Goal: Task Accomplishment & Management: Manage account settings

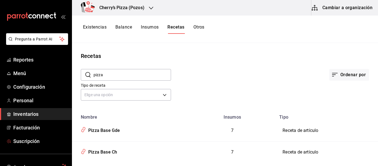
scroll to position [56, 0]
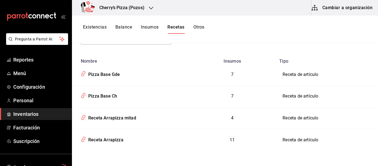
click at [199, 27] on button "Otros" at bounding box center [198, 28] width 11 height 9
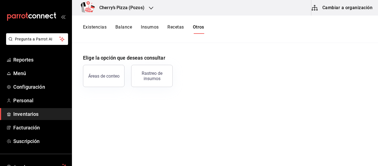
click at [148, 26] on button "Insumos" at bounding box center [150, 28] width 18 height 9
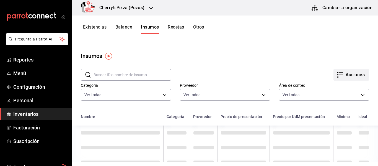
click at [338, 77] on icon "button" at bounding box center [340, 74] width 7 height 7
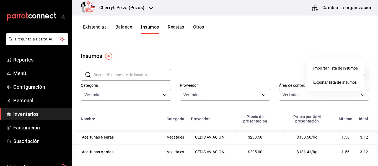
click at [91, 26] on div at bounding box center [189, 83] width 378 height 166
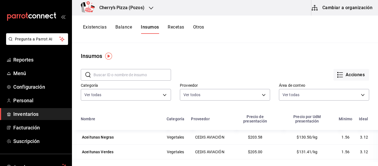
click at [92, 27] on button "Existencias" at bounding box center [95, 28] width 24 height 9
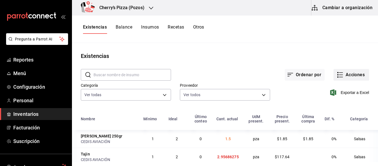
click at [338, 75] on icon "button" at bounding box center [340, 74] width 7 height 7
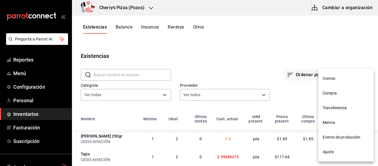
click at [342, 152] on span "Ajuste" at bounding box center [346, 152] width 46 height 6
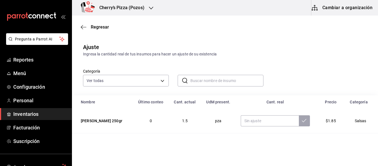
click at [209, 82] on input "text" at bounding box center [226, 80] width 73 height 11
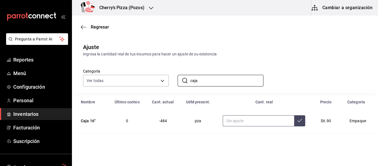
type input "caja"
click at [264, 117] on input "text" at bounding box center [258, 120] width 71 height 11
type input "168.00"
click at [297, 120] on icon at bounding box center [299, 120] width 4 height 3
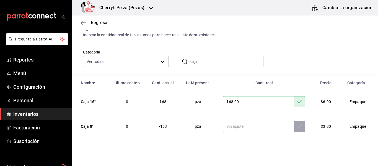
scroll to position [25, 0]
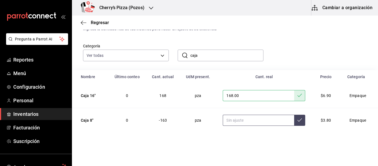
click at [230, 120] on input "text" at bounding box center [258, 120] width 71 height 11
type input "391.00"
click at [299, 119] on button at bounding box center [299, 120] width 11 height 11
click at [210, 59] on input "caja" at bounding box center [226, 55] width 73 height 11
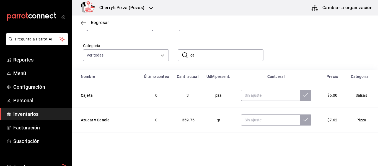
type input "c"
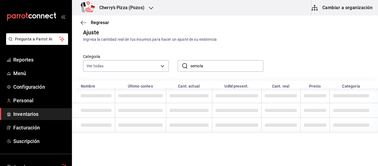
scroll to position [1, 0]
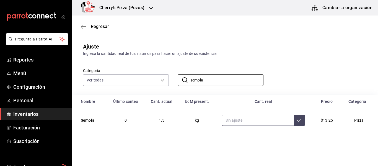
type input "semola"
click at [249, 122] on input "text" at bounding box center [258, 120] width 72 height 11
type input "6.00"
click at [297, 119] on icon at bounding box center [299, 120] width 4 height 4
click at [235, 82] on input "semola" at bounding box center [226, 79] width 73 height 11
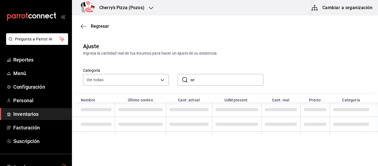
type input "s"
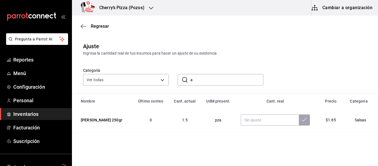
click at [235, 82] on input "a" at bounding box center [226, 79] width 73 height 11
type input "ajonjol"
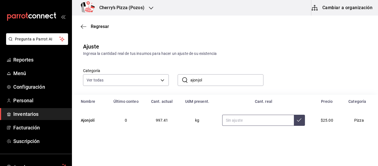
click at [243, 118] on input "text" at bounding box center [258, 120] width 72 height 11
type input "2.00"
click at [294, 116] on button at bounding box center [299, 120] width 11 height 11
click at [247, 77] on input "ajonjol" at bounding box center [226, 79] width 73 height 11
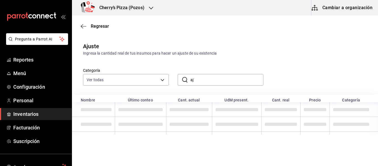
type input "a"
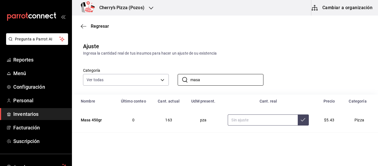
type input "masa"
click at [250, 117] on input "text" at bounding box center [263, 119] width 70 height 11
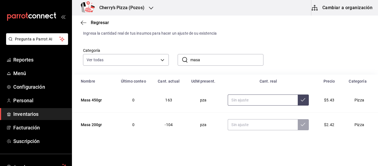
scroll to position [25, 0]
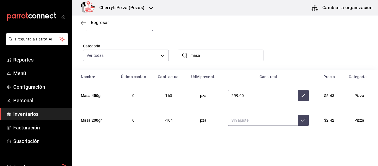
type input "299.00"
click at [274, 121] on input "text" at bounding box center [263, 120] width 70 height 11
type input "40.00"
click at [302, 119] on button at bounding box center [303, 120] width 11 height 11
click at [301, 95] on icon at bounding box center [303, 95] width 4 height 3
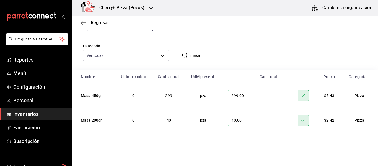
click at [229, 58] on input "masa" at bounding box center [226, 55] width 73 height 11
type input "m"
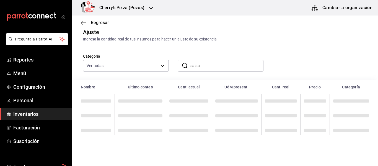
scroll to position [20, 0]
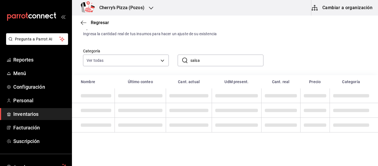
type input "salsa"
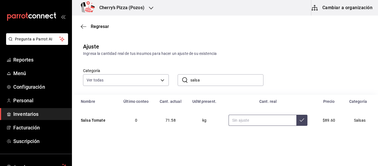
click at [261, 122] on input "text" at bounding box center [263, 120] width 68 height 11
type input "87.00"
click at [300, 121] on icon at bounding box center [302, 120] width 4 height 4
click at [218, 76] on input "salsa" at bounding box center [226, 79] width 73 height 11
type input "s"
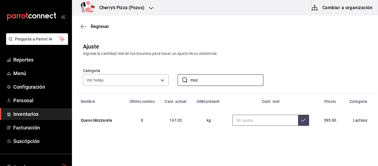
type input "moz"
click at [244, 122] on input "text" at bounding box center [265, 120] width 66 height 11
type input "123.90"
click at [302, 118] on button at bounding box center [303, 120] width 11 height 11
click at [226, 80] on input "moz" at bounding box center [226, 79] width 73 height 11
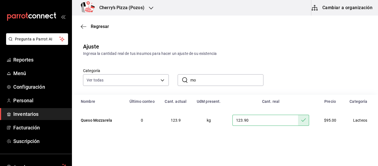
type input "m"
type input "aceituna"
click at [271, 124] on input "text" at bounding box center [262, 119] width 64 height 11
type input "1.56"
click at [297, 120] on icon at bounding box center [299, 119] width 4 height 4
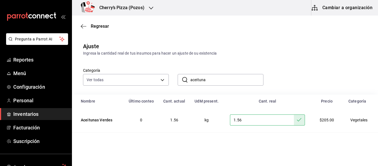
scroll to position [25, 0]
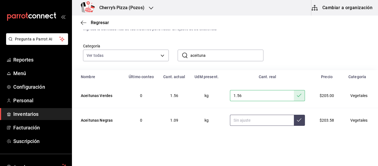
click at [247, 119] on input "text" at bounding box center [262, 120] width 64 height 11
type input "1.56"
click at [297, 122] on icon at bounding box center [299, 120] width 4 height 4
click at [239, 61] on div "Categoría Ver todas 0b8bf0fe-18be-4e06-ad7f-b957414a2041,b5ca9bed-d797-41da-a15…" at bounding box center [225, 51] width 306 height 38
click at [237, 58] on input "aceituna" at bounding box center [226, 55] width 73 height 11
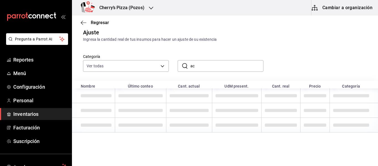
type input "a"
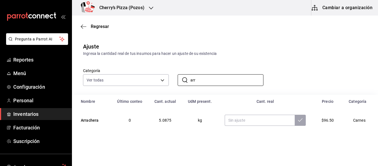
type input "arrachera"
click at [240, 124] on input "text" at bounding box center [260, 120] width 70 height 11
type input "6.00"
click at [298, 119] on icon at bounding box center [300, 120] width 4 height 4
click at [242, 82] on input "arrachera" at bounding box center [226, 79] width 73 height 11
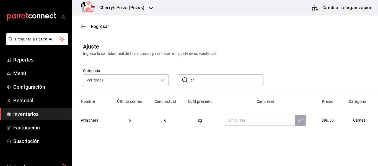
type input "a"
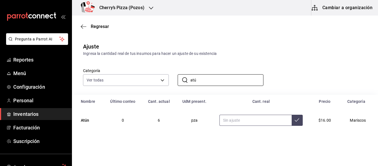
type input "atú"
click at [260, 119] on input "text" at bounding box center [255, 120] width 72 height 11
type input "5.00"
click at [295, 118] on icon at bounding box center [297, 120] width 4 height 4
click at [222, 75] on input "atú" at bounding box center [226, 79] width 73 height 11
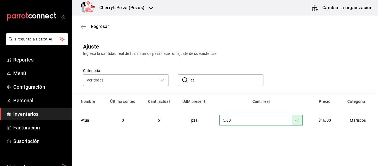
type input "a"
click at [272, 123] on input "text" at bounding box center [257, 120] width 71 height 11
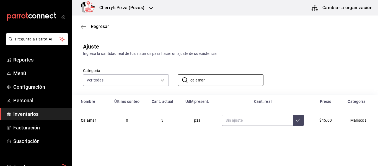
drag, startPoint x: 237, startPoint y: 82, endPoint x: 74, endPoint y: 94, distance: 163.8
click at [74, 94] on div "Ajuste Ingresa la cantidad real de tus insumos para hacer un ajuste de su exist…" at bounding box center [225, 86] width 306 height 97
type input "m"
type input "o"
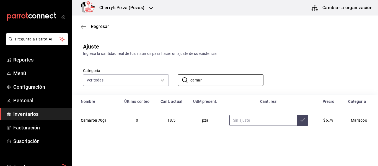
type input "camar"
click at [278, 123] on input "text" at bounding box center [263, 120] width 68 height 11
type input "19.00"
click at [301, 119] on icon at bounding box center [303, 120] width 4 height 4
click at [224, 79] on input "camar" at bounding box center [226, 79] width 73 height 11
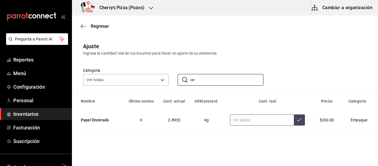
type input "cebolla"
click at [254, 123] on input "text" at bounding box center [261, 120] width 68 height 11
type input "0.00"
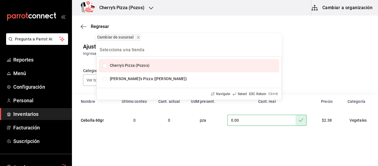
click at [320, 32] on div "Cambiar de sucursal Cherry’s Pizza ([PERSON_NAME]) Cherry's Pizza ([PERSON_NAME…" at bounding box center [189, 83] width 378 height 166
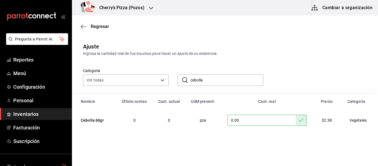
click at [207, 80] on input "cebolla" at bounding box center [226, 79] width 73 height 11
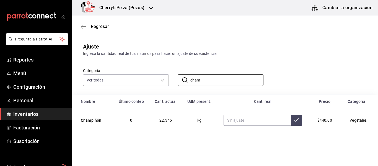
type input "cham"
click at [272, 117] on input "text" at bounding box center [258, 120] width 68 height 11
type input "14.00"
click at [294, 121] on icon at bounding box center [296, 119] width 4 height 3
click at [218, 78] on input "cham" at bounding box center [226, 79] width 73 height 11
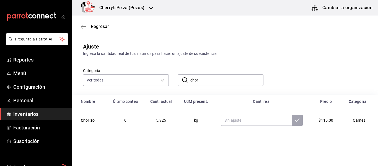
type input "chorizo"
click at [248, 117] on input "text" at bounding box center [256, 120] width 71 height 11
type input "4.00"
click at [295, 119] on icon at bounding box center [297, 120] width 4 height 4
click at [232, 78] on input "chorizo" at bounding box center [226, 79] width 73 height 11
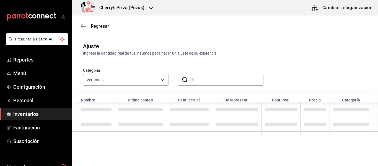
type input "c"
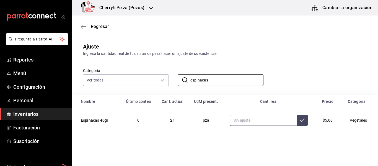
type input "espinacas"
click at [276, 125] on input "text" at bounding box center [263, 120] width 67 height 11
type input "8.00"
click at [300, 121] on icon at bounding box center [302, 119] width 4 height 3
click at [219, 77] on input "espinacas" at bounding box center [226, 79] width 73 height 11
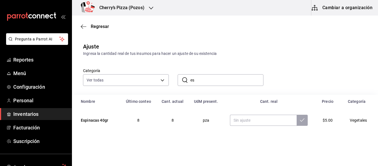
type input "e"
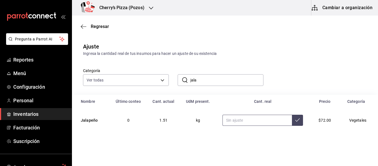
click at [272, 121] on input "text" at bounding box center [257, 120] width 69 height 11
click at [220, 77] on input "jala" at bounding box center [226, 79] width 73 height 11
type input "j"
type input "jamó"
click at [247, 119] on input "text" at bounding box center [257, 120] width 72 height 11
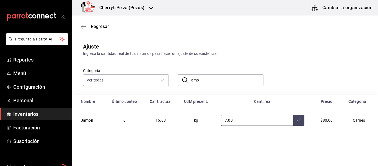
type input "7.00"
click at [205, 83] on input "jamó" at bounding box center [226, 79] width 73 height 11
type input "j"
type input "jitom"
click at [265, 120] on input "text" at bounding box center [257, 120] width 70 height 11
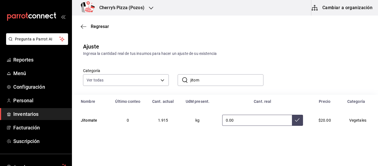
type input "0.00"
click at [295, 119] on icon at bounding box center [297, 120] width 4 height 4
click at [224, 79] on input "jitom" at bounding box center [226, 79] width 73 height 11
type input "j"
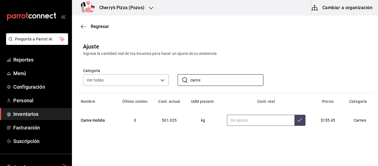
type input "carne"
click at [259, 122] on input "text" at bounding box center [260, 120] width 67 height 11
type input "1.00"
click at [297, 119] on icon at bounding box center [299, 119] width 4 height 3
click at [236, 84] on input "carne" at bounding box center [226, 79] width 73 height 11
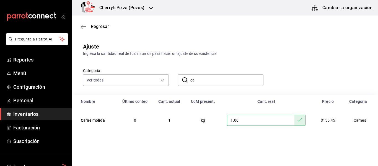
type input "c"
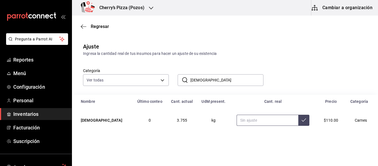
click at [239, 121] on input "text" at bounding box center [268, 120] width 62 height 11
click at [207, 81] on input "[DEMOGRAPHIC_DATA]" at bounding box center [226, 79] width 73 height 11
type input "p"
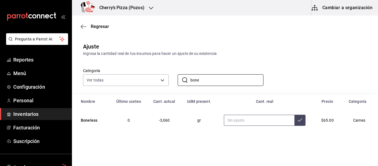
type input "bone"
click at [245, 120] on input "text" at bounding box center [259, 120] width 71 height 11
type input "8500.00"
click at [222, 81] on input "bone" at bounding box center [226, 79] width 73 height 11
type input "b"
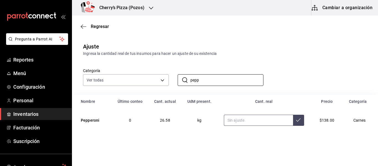
type input "pepp"
click at [275, 116] on input "text" at bounding box center [258, 120] width 69 height 11
drag, startPoint x: 275, startPoint y: 116, endPoint x: 295, endPoint y: 118, distance: 20.0
click at [295, 118] on div "82.40" at bounding box center [264, 120] width 80 height 11
type input "82.40"
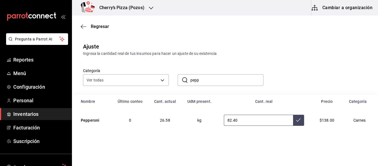
click at [296, 118] on icon at bounding box center [298, 120] width 4 height 4
click at [224, 79] on input "pepp" at bounding box center [226, 79] width 73 height 11
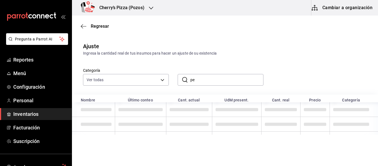
type input "p"
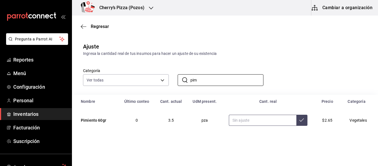
type input "pim"
click at [267, 118] on input "text" at bounding box center [263, 120] width 68 height 11
type input "3.00"
click at [239, 81] on input "pim" at bounding box center [226, 79] width 73 height 11
type input "p"
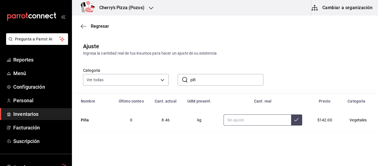
click at [266, 117] on input "text" at bounding box center [258, 119] width 68 height 11
click at [223, 74] on input "piñ" at bounding box center [226, 79] width 73 height 11
type input "p"
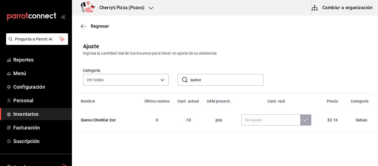
click at [219, 81] on input "queso" at bounding box center [226, 79] width 73 height 11
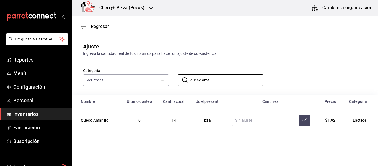
type input "queso ama"
click at [243, 123] on input "text" at bounding box center [266, 120] width 68 height 11
type input "13.00"
click at [302, 121] on icon at bounding box center [304, 120] width 4 height 4
click at [234, 77] on input "queso ama" at bounding box center [226, 79] width 73 height 11
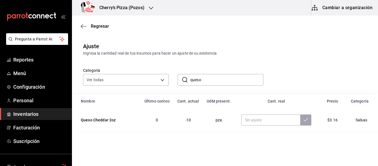
type input "queso par"
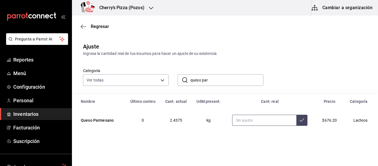
click at [253, 122] on input "text" at bounding box center [264, 120] width 64 height 11
type input "3.70"
click at [226, 79] on input "queso par" at bounding box center [226, 79] width 73 height 11
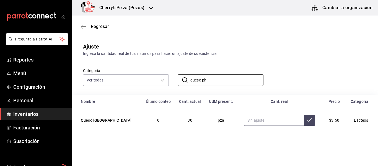
type input "queso ph"
click at [248, 122] on input "text" at bounding box center [274, 120] width 60 height 11
type input "29.00"
click at [307, 119] on icon at bounding box center [309, 120] width 4 height 4
click at [230, 81] on input "queso ph" at bounding box center [226, 79] width 73 height 11
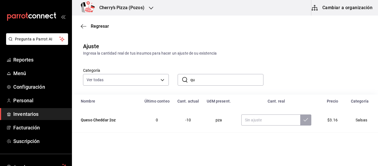
type input "q"
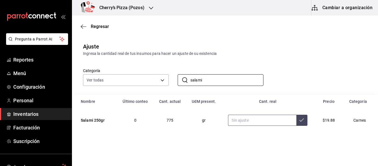
type input "salami"
click at [271, 118] on input "text" at bounding box center [262, 120] width 68 height 11
type input "690.00"
click at [246, 79] on input "salami" at bounding box center [226, 79] width 73 height 11
type input "s"
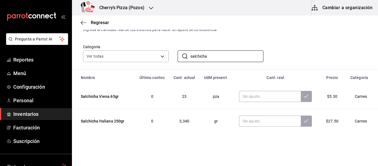
scroll to position [25, 0]
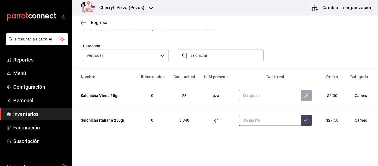
type input "salchicha"
click at [282, 120] on input "text" at bounding box center [270, 120] width 62 height 11
type input "3750.00"
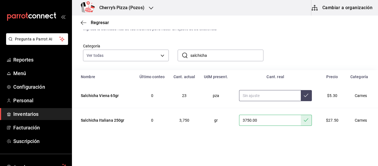
click at [272, 97] on input "text" at bounding box center [270, 95] width 62 height 11
type input "25.00"
click at [304, 96] on icon at bounding box center [306, 95] width 4 height 4
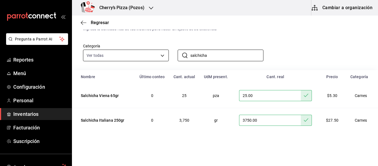
drag, startPoint x: 221, startPoint y: 56, endPoint x: 165, endPoint y: 51, distance: 56.1
click at [165, 51] on div "Categoría Ver todas 0b8bf0fe-18be-4e06-ad7f-b957414a2041,b5ca9bed-d797-41da-a15…" at bounding box center [216, 46] width 284 height 29
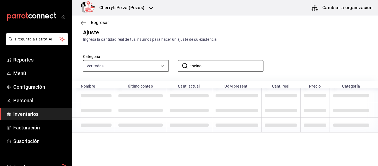
scroll to position [1, 0]
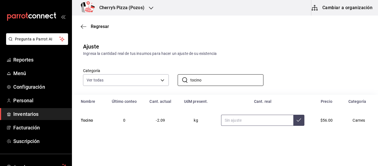
type input "tocino"
click at [242, 121] on input "text" at bounding box center [257, 120] width 73 height 11
type input "1.70"
click at [219, 79] on input "tocino" at bounding box center [226, 79] width 73 height 11
type input "t"
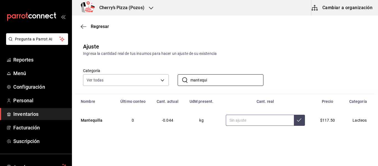
type input "mantequi"
click at [256, 120] on input "text" at bounding box center [260, 120] width 68 height 11
type input "1.00"
click at [234, 78] on input "mantequi" at bounding box center [226, 79] width 73 height 11
type input "m"
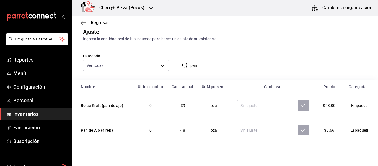
scroll to position [25, 0]
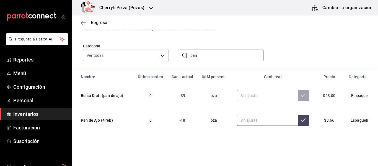
type input "pan"
click at [260, 121] on input "text" at bounding box center [267, 120] width 61 height 11
type input "0.00"
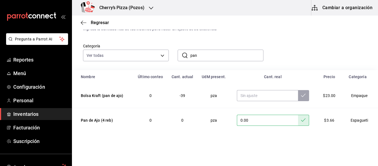
click at [226, 52] on input "pan" at bounding box center [226, 55] width 73 height 11
type input "p"
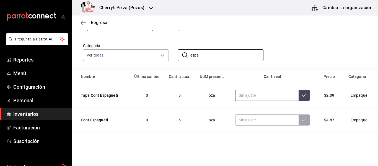
type input "espa"
click at [273, 98] on input "text" at bounding box center [266, 95] width 63 height 11
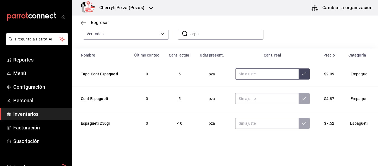
scroll to position [50, 0]
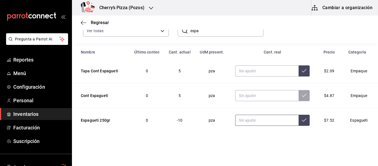
click at [273, 121] on input "text" at bounding box center [266, 120] width 63 height 11
type input "0.00"
click at [203, 31] on input "espa" at bounding box center [226, 30] width 73 height 11
type input "e"
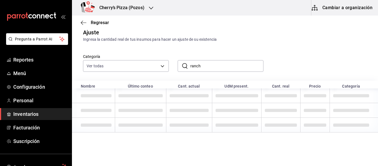
scroll to position [1, 0]
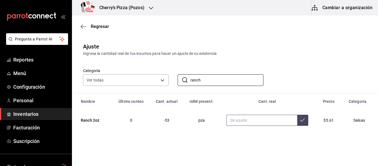
type input "ranch"
click at [271, 119] on input "text" at bounding box center [261, 120] width 71 height 11
type input "30.00"
click at [300, 120] on icon at bounding box center [302, 120] width 4 height 4
click at [235, 78] on input "ranch" at bounding box center [226, 79] width 73 height 11
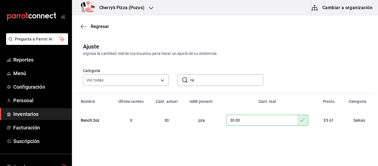
type input "r"
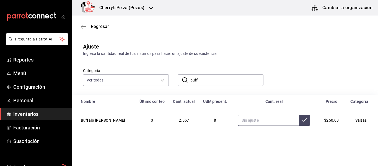
click at [270, 123] on input "text" at bounding box center [268, 120] width 61 height 11
click at [230, 79] on input "buff" at bounding box center [226, 79] width 73 height 11
type input "b"
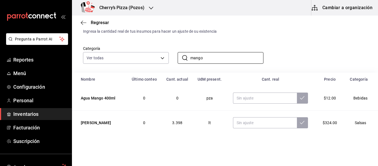
scroll to position [25, 0]
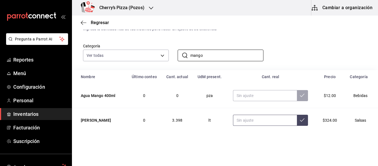
type input "mango"
click at [265, 119] on input "text" at bounding box center [265, 120] width 64 height 11
type input "6.00"
click at [297, 123] on button at bounding box center [302, 120] width 11 height 11
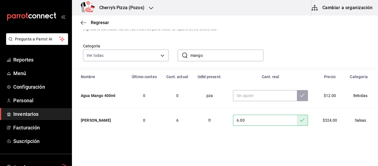
click at [211, 53] on input "mango" at bounding box center [226, 55] width 73 height 11
type input "m"
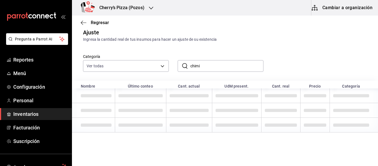
scroll to position [1, 0]
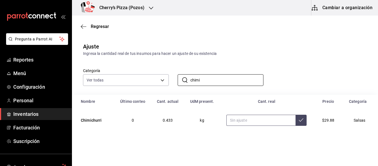
type input "chimi"
click at [270, 125] on input "text" at bounding box center [260, 120] width 69 height 11
type input "19.00"
click at [299, 120] on icon at bounding box center [301, 120] width 4 height 4
click at [229, 78] on input "chimi" at bounding box center [226, 79] width 73 height 11
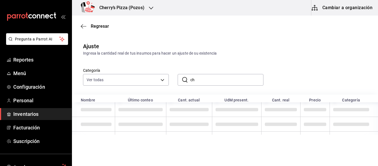
type input "c"
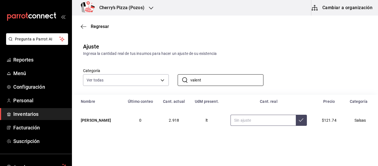
type input "valent"
click at [257, 118] on input "text" at bounding box center [263, 120] width 65 height 11
type input "2.30"
click at [224, 82] on input "valent" at bounding box center [226, 79] width 73 height 11
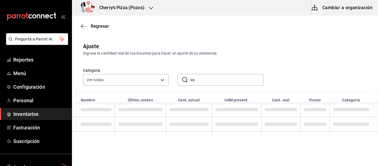
type input "v"
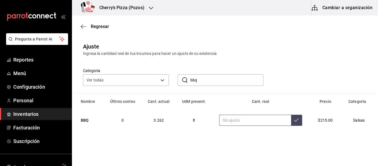
click at [240, 123] on input "text" at bounding box center [255, 120] width 72 height 11
click at [216, 81] on input "bbq" at bounding box center [226, 79] width 73 height 11
type input "b"
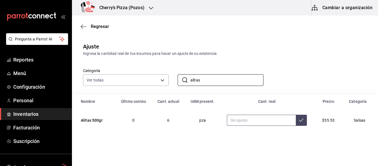
type input "alitas"
click at [252, 121] on input "text" at bounding box center [261, 120] width 69 height 11
type input "16.00"
click at [223, 81] on input "alitas" at bounding box center [226, 79] width 73 height 11
type input "a"
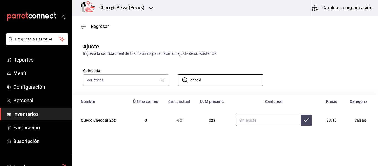
type input "chedd"
click at [249, 120] on input "text" at bounding box center [268, 120] width 65 height 11
type input "22.00"
click at [305, 119] on button at bounding box center [306, 120] width 11 height 11
click at [225, 78] on input "chedd" at bounding box center [226, 79] width 73 height 11
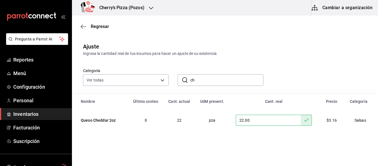
type input "c"
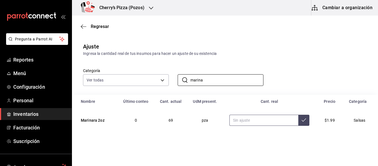
type input "marina"
click at [275, 120] on input "text" at bounding box center [263, 120] width 69 height 11
type input "58.00"
click at [302, 121] on icon at bounding box center [304, 120] width 4 height 4
click at [222, 81] on input "marina" at bounding box center [226, 79] width 73 height 11
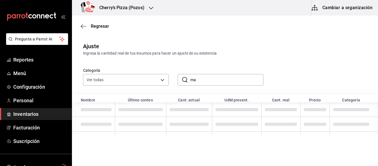
type input "m"
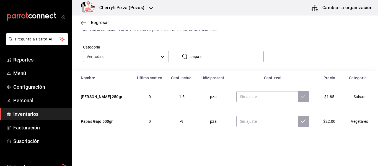
scroll to position [25, 0]
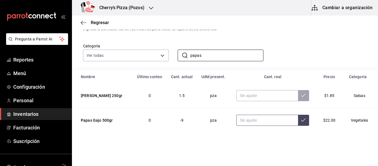
type input "papas"
click at [245, 121] on input "text" at bounding box center [266, 120] width 61 height 11
type input "0.00"
click at [298, 116] on button at bounding box center [303, 120] width 11 height 11
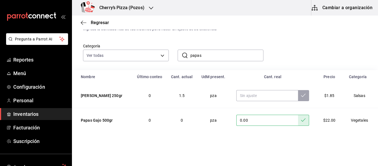
click at [239, 54] on input "papas" at bounding box center [226, 55] width 73 height 11
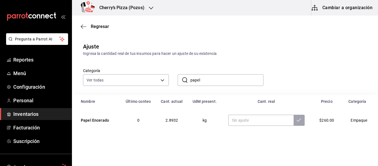
scroll to position [1, 0]
type input "papel"
click at [270, 116] on input "text" at bounding box center [260, 120] width 65 height 11
type input "1.80"
click at [224, 76] on input "papel" at bounding box center [226, 79] width 73 height 11
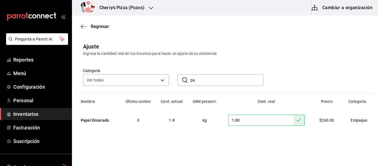
type input "p"
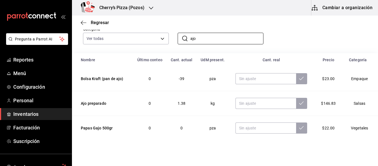
scroll to position [45, 0]
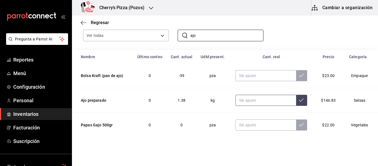
click at [268, 99] on input "text" at bounding box center [266, 100] width 61 height 11
click at [209, 35] on input "ajo" at bounding box center [226, 35] width 73 height 11
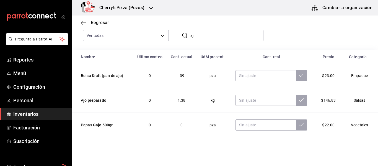
type input "a"
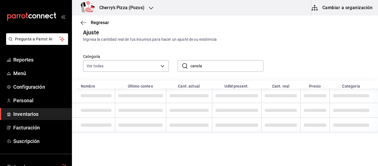
scroll to position [1, 0]
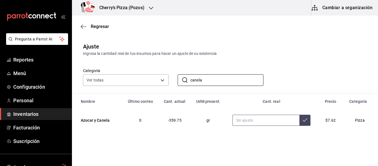
type input "canela"
click at [249, 120] on input "text" at bounding box center [265, 120] width 67 height 11
type input "500.00"
click at [232, 84] on input "canela" at bounding box center [226, 79] width 73 height 11
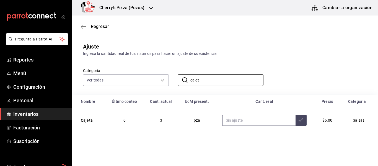
type input "cajet"
click at [262, 121] on input "text" at bounding box center [258, 120] width 73 height 11
type input "15.00"
click at [302, 123] on button at bounding box center [301, 120] width 11 height 11
click at [245, 78] on input "cajet" at bounding box center [226, 79] width 73 height 11
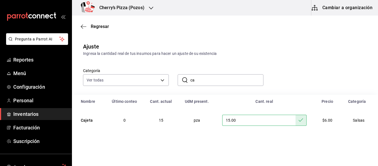
type input "c"
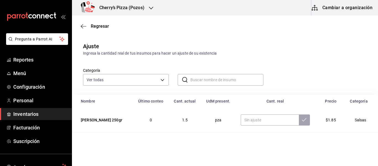
click at [245, 78] on input "text" at bounding box center [226, 79] width 73 height 11
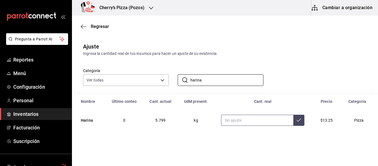
type input "harina"
click at [252, 117] on input "text" at bounding box center [257, 120] width 73 height 11
type input "4.00"
click at [297, 119] on icon at bounding box center [299, 120] width 4 height 4
click at [227, 81] on input "harina" at bounding box center [226, 79] width 73 height 11
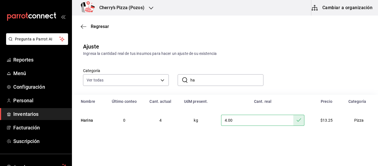
type input "h"
type input "taji"
click at [258, 124] on input "text" at bounding box center [258, 120] width 70 height 11
click at [288, 120] on input "5.00" at bounding box center [258, 120] width 70 height 11
type input "5.00"
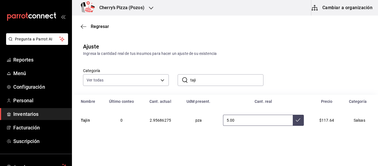
click at [293, 120] on button at bounding box center [298, 120] width 11 height 11
click at [233, 78] on input "taji" at bounding box center [226, 79] width 73 height 11
type input "t"
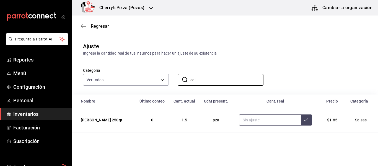
type input "sal"
click at [282, 117] on input "text" at bounding box center [270, 119] width 62 height 11
type input ".25"
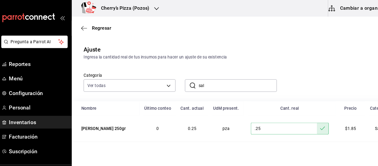
click at [218, 76] on input "sal" at bounding box center [226, 79] width 73 height 11
type input "s"
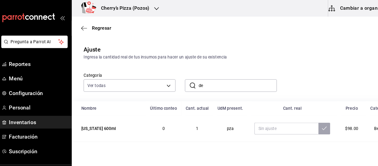
type input "d"
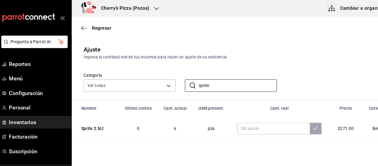
scroll to position [25, 0]
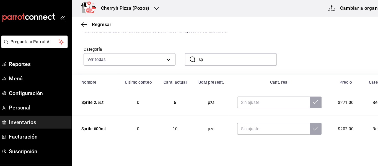
type input "s"
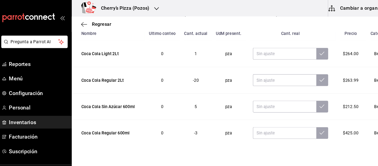
scroll to position [75, 0]
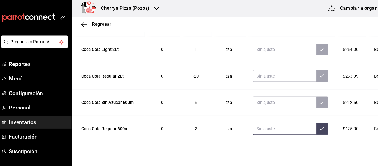
type input "coca"
click at [262, 122] on input "text" at bounding box center [270, 120] width 59 height 11
type input "12.00"
click at [304, 120] on button at bounding box center [305, 120] width 11 height 11
click at [274, 93] on input "text" at bounding box center [270, 95] width 59 height 11
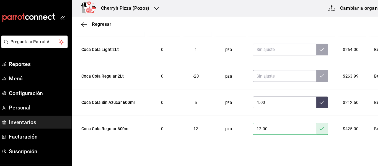
type input "4.00"
click at [303, 93] on icon at bounding box center [305, 95] width 4 height 4
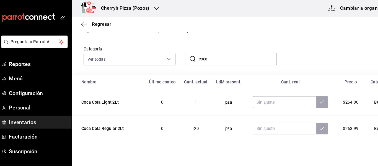
scroll to position [27, 0]
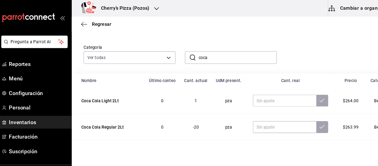
click at [206, 54] on input "coca" at bounding box center [226, 53] width 73 height 11
type input "c"
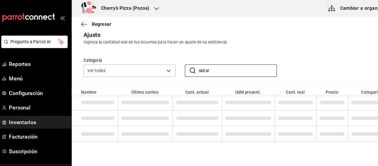
scroll to position [25, 0]
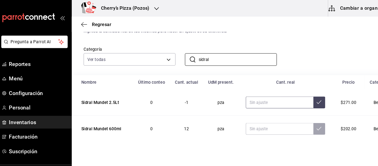
type input "sidral"
click at [267, 93] on input "text" at bounding box center [265, 95] width 63 height 11
type input "1.00"
click at [301, 95] on icon at bounding box center [303, 95] width 4 height 4
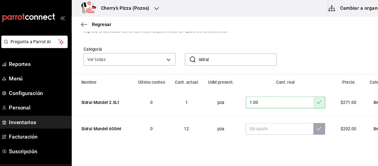
click at [223, 56] on input "sidral" at bounding box center [226, 55] width 73 height 11
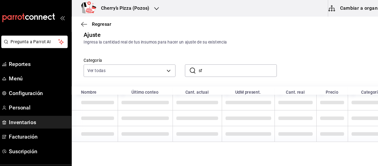
type input "s"
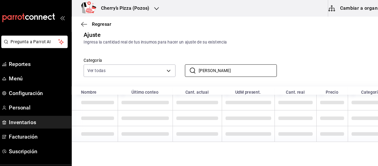
scroll to position [1, 0]
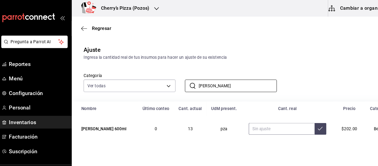
type input "[PERSON_NAME]"
click at [245, 121] on input "text" at bounding box center [267, 120] width 61 height 11
type input "14.00"
click at [302, 121] on icon at bounding box center [304, 120] width 4 height 4
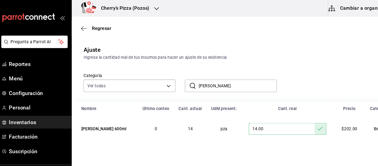
click at [240, 81] on input "[PERSON_NAME]" at bounding box center [226, 79] width 73 height 11
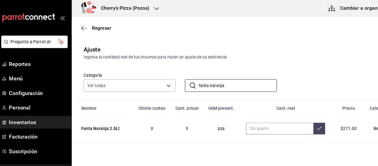
type input "fanta naranja"
click at [280, 118] on input "text" at bounding box center [266, 119] width 63 height 11
type input "4.00"
click at [301, 120] on icon at bounding box center [303, 119] width 4 height 3
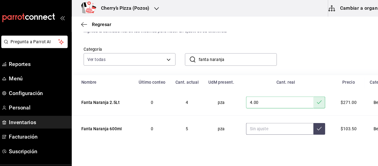
click at [252, 118] on input "text" at bounding box center [266, 120] width 63 height 11
click at [240, 58] on input "fanta naranja" at bounding box center [226, 55] width 73 height 11
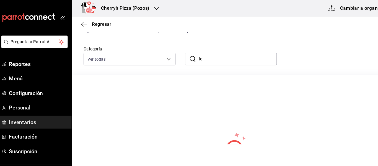
type input "f"
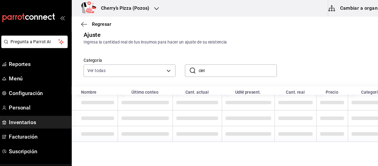
scroll to position [1, 0]
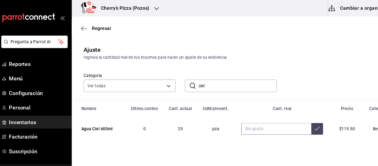
click at [260, 125] on input "text" at bounding box center [263, 120] width 66 height 11
click at [235, 80] on input "ciel" at bounding box center [226, 79] width 73 height 11
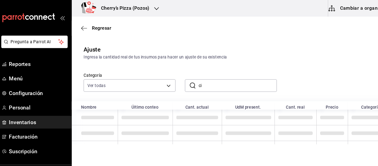
type input "c"
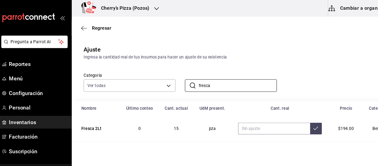
scroll to position [25, 0]
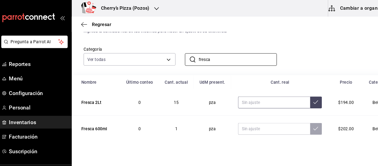
type input "fresca"
click at [275, 96] on input "text" at bounding box center [260, 95] width 67 height 11
type input "14.00"
click at [287, 111] on td at bounding box center [267, 120] width 92 height 25
click at [294, 94] on button at bounding box center [299, 95] width 11 height 11
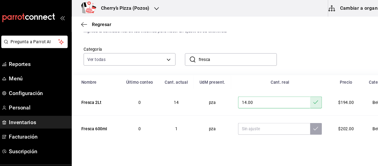
click at [212, 56] on input "fresca" at bounding box center [226, 55] width 73 height 11
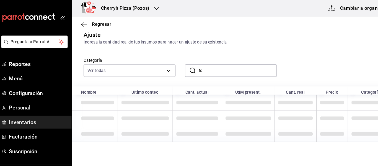
type input "f"
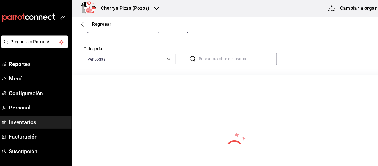
scroll to position [15, 0]
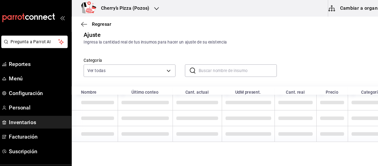
type input "s"
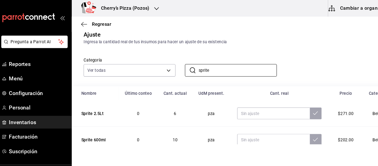
scroll to position [25, 0]
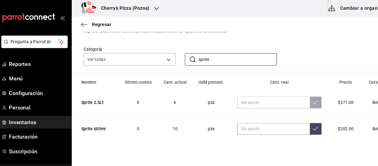
type input "sprite"
click at [254, 121] on input "text" at bounding box center [260, 120] width 68 height 11
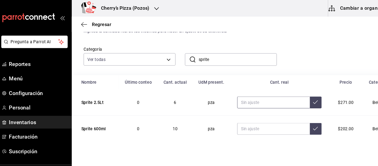
click at [252, 94] on input "text" at bounding box center [260, 95] width 68 height 11
type input "5.00"
click at [298, 97] on button at bounding box center [299, 95] width 11 height 11
click at [229, 55] on input "sprite" at bounding box center [226, 55] width 73 height 11
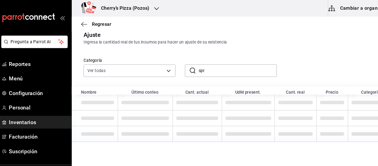
scroll to position [15, 0]
type input "s"
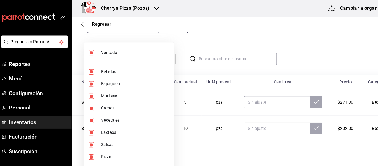
click at [139, 58] on body "Pregunta a Parrot AI Reportes Menú Configuración Personal Inventarios Facturaci…" at bounding box center [189, 67] width 378 height 134
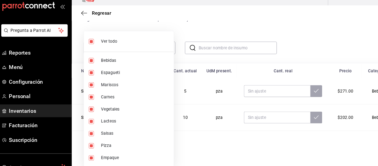
click at [188, 66] on div at bounding box center [189, 83] width 378 height 166
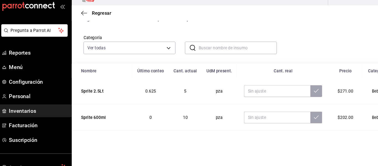
click at [199, 57] on input "text" at bounding box center [226, 55] width 73 height 11
type input "¡"
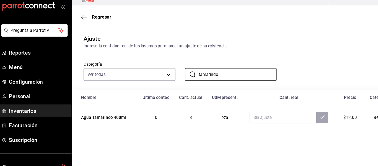
scroll to position [1, 0]
type input "tamarindo"
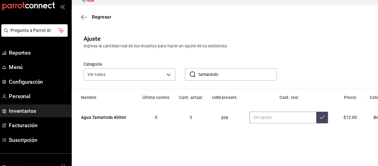
click at [243, 120] on input "text" at bounding box center [269, 120] width 62 height 11
type input "8.00"
click at [305, 121] on button at bounding box center [305, 120] width 11 height 11
click at [231, 81] on input "tamarindo" at bounding box center [226, 79] width 73 height 11
type input "t"
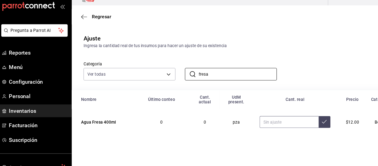
type input "fresa"
click at [260, 119] on input "text" at bounding box center [274, 124] width 55 height 11
type input "2.00"
click at [306, 122] on icon at bounding box center [308, 124] width 4 height 4
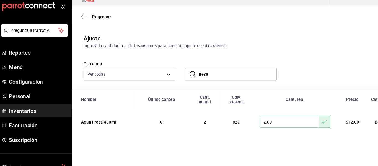
click at [229, 82] on input "fresa" at bounding box center [226, 79] width 73 height 11
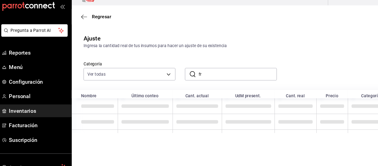
type input "f"
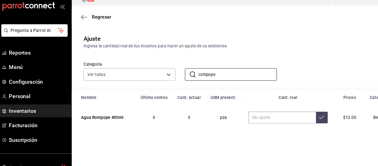
type input "rompope"
click at [255, 121] on input "text" at bounding box center [268, 120] width 63 height 11
type input "7.00"
click at [303, 119] on icon at bounding box center [305, 120] width 4 height 4
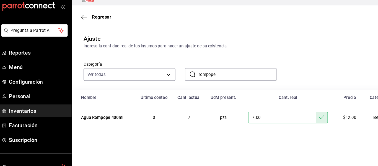
click at [224, 79] on input "rompope" at bounding box center [226, 79] width 73 height 11
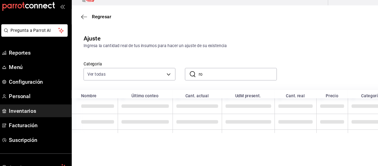
type input "r"
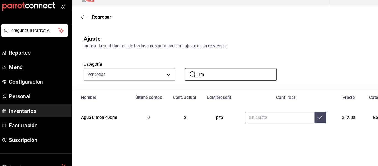
type input "lim"
click at [269, 115] on input "text" at bounding box center [266, 120] width 65 height 11
type input "10.00"
click at [302, 119] on icon at bounding box center [304, 120] width 4 height 4
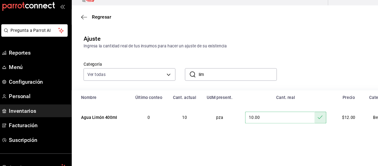
click at [249, 79] on input "lim" at bounding box center [226, 79] width 73 height 11
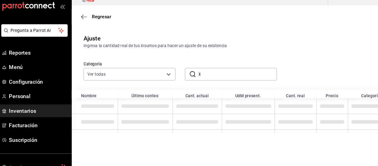
type input "l"
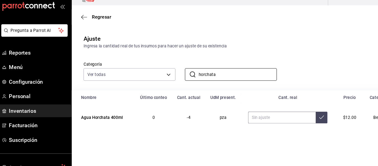
type input "horchata"
click at [245, 122] on input "text" at bounding box center [268, 120] width 63 height 11
type input "4.00"
click at [303, 119] on icon at bounding box center [305, 120] width 4 height 4
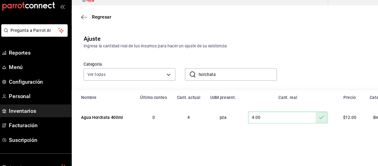
click at [222, 81] on input "horchata" at bounding box center [226, 79] width 73 height 11
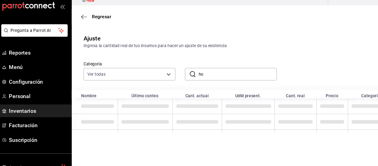
type input "h"
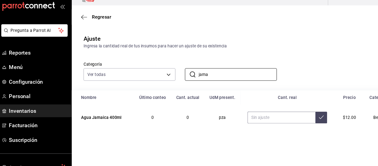
type input "jama"
click at [249, 122] on input "text" at bounding box center [268, 120] width 64 height 11
type input "4.00"
click at [303, 121] on icon at bounding box center [305, 120] width 4 height 4
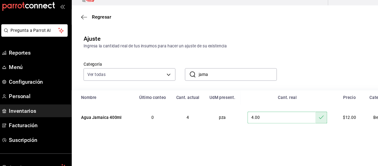
click at [214, 78] on input "jama" at bounding box center [226, 79] width 73 height 11
type input "j"
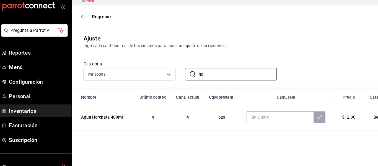
type input "h"
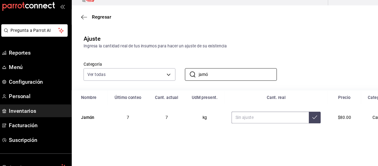
type input "jamó"
click at [279, 117] on input "text" at bounding box center [257, 120] width 72 height 11
type input "4.00"
type input "10.00"
click at [296, 122] on button at bounding box center [298, 120] width 11 height 11
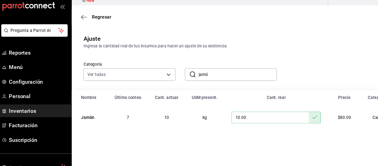
click at [209, 81] on input "jamó" at bounding box center [226, 79] width 73 height 11
type input "j"
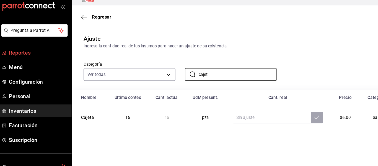
type input "cajet"
click at [33, 61] on span "Reportes" at bounding box center [40, 59] width 54 height 7
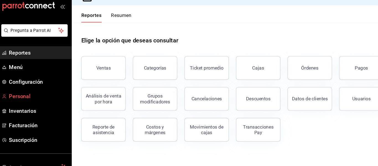
click at [40, 96] on link "Personal" at bounding box center [36, 100] width 72 height 12
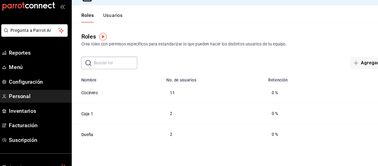
click at [112, 27] on button "Usuarios" at bounding box center [110, 26] width 18 height 9
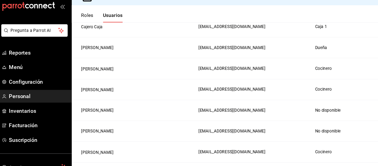
scroll to position [242, 0]
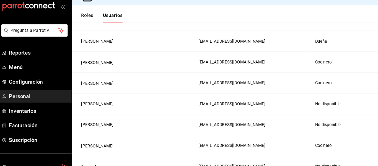
click at [154, 141] on td "Carlos David Cruces Hernández" at bounding box center [129, 145] width 115 height 19
click at [111, 144] on button "Carlos David Cruces Hernández" at bounding box center [96, 147] width 30 height 6
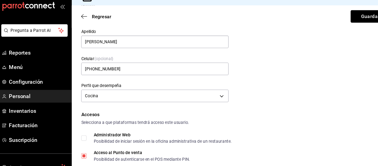
scroll to position [42, 0]
click at [93, 89] on label "Perfil que desempeña" at bounding box center [150, 90] width 138 height 4
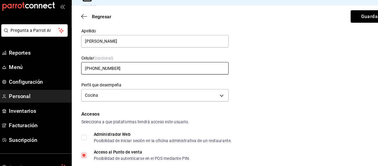
click at [99, 75] on input "+52 (52) 4444-8759" at bounding box center [150, 74] width 138 height 12
type input "+52 (44) 4444-8759"
click at [85, 25] on icon "button" at bounding box center [84, 25] width 6 height 5
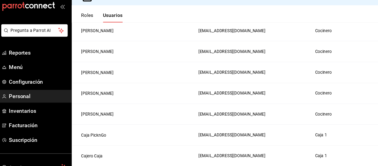
scroll to position [116, 0]
click at [111, 114] on button "David Abed Flores Mendoza" at bounding box center [96, 117] width 30 height 6
